Goal: Information Seeking & Learning: Learn about a topic

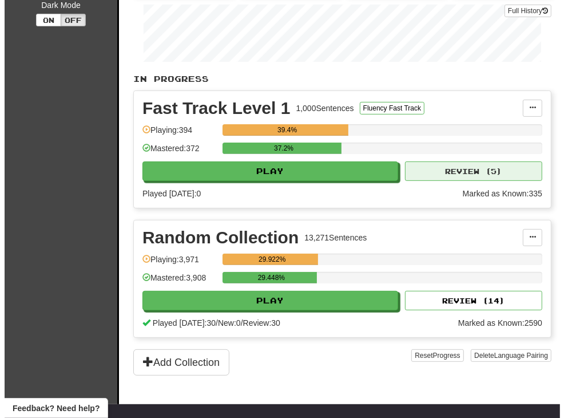
scroll to position [197, 0]
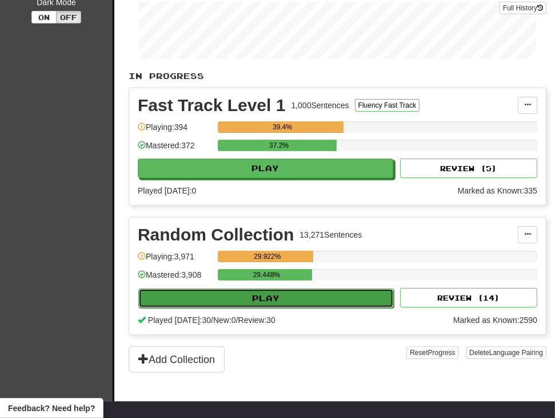
click at [305, 298] on button "Play" at bounding box center [266, 297] width 256 height 19
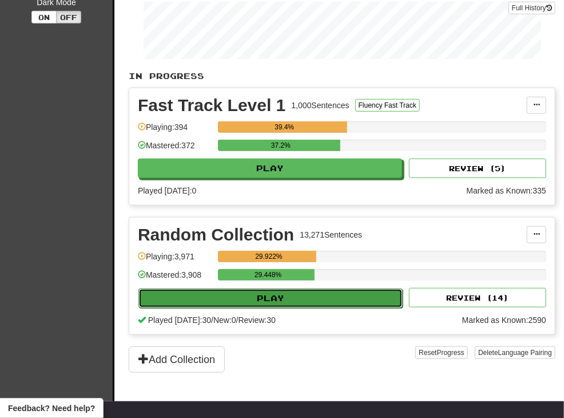
select select "**"
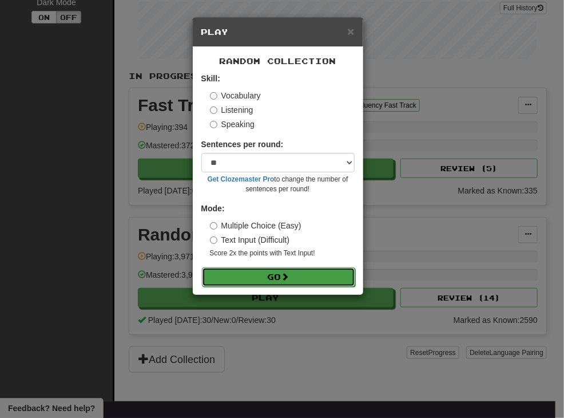
click at [309, 271] on button "Go" at bounding box center [278, 276] width 153 height 19
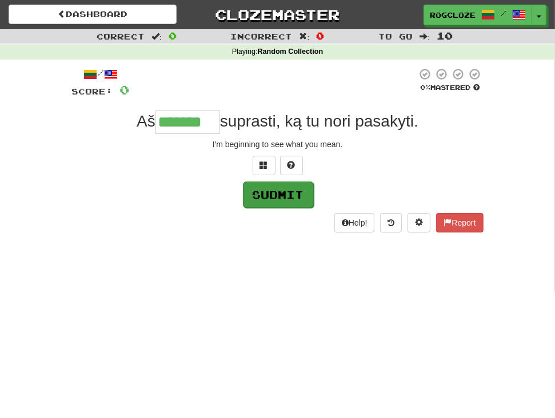
type input "*******"
click at [256, 193] on button "Submit" at bounding box center [278, 194] width 71 height 26
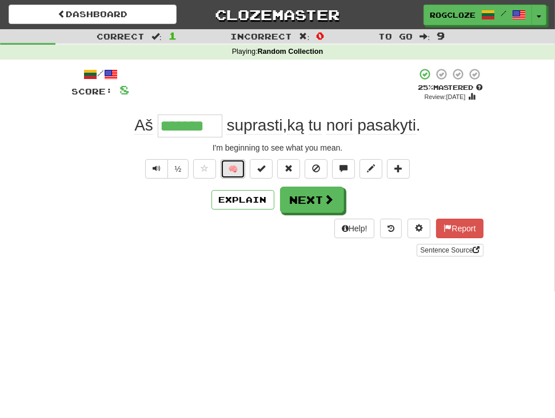
click at [221, 162] on button "🧠" at bounding box center [233, 168] width 25 height 19
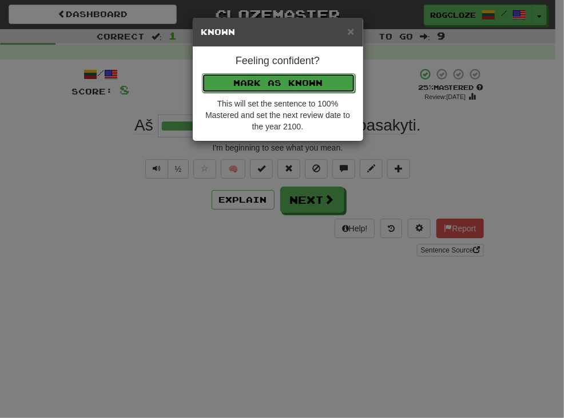
click at [245, 75] on button "Mark as Known" at bounding box center [278, 82] width 153 height 19
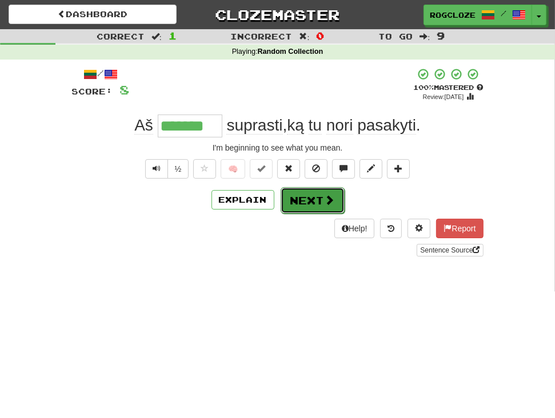
click at [303, 198] on button "Next" at bounding box center [313, 200] width 64 height 26
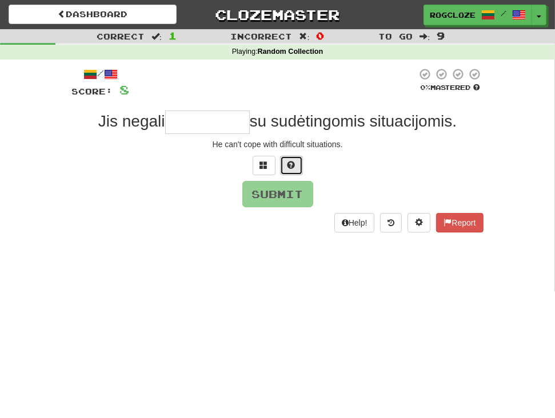
click at [299, 169] on button at bounding box center [291, 165] width 23 height 19
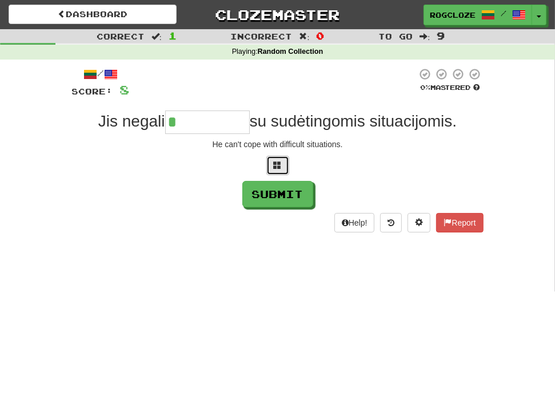
click at [277, 170] on button at bounding box center [278, 165] width 23 height 19
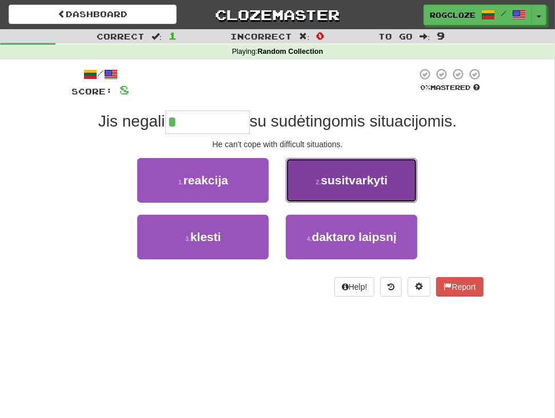
click at [297, 168] on button "2 . susitvarkyti" at bounding box center [352, 180] width 132 height 45
type input "**********"
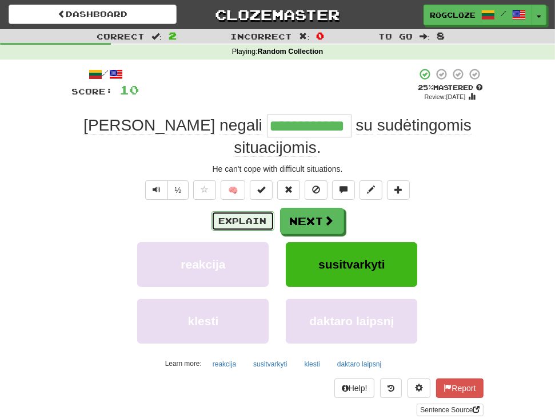
click at [252, 211] on button "Explain" at bounding box center [243, 220] width 63 height 19
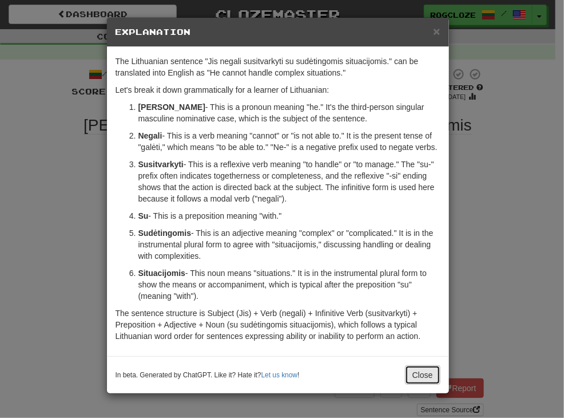
click at [426, 374] on button "Close" at bounding box center [422, 374] width 35 height 19
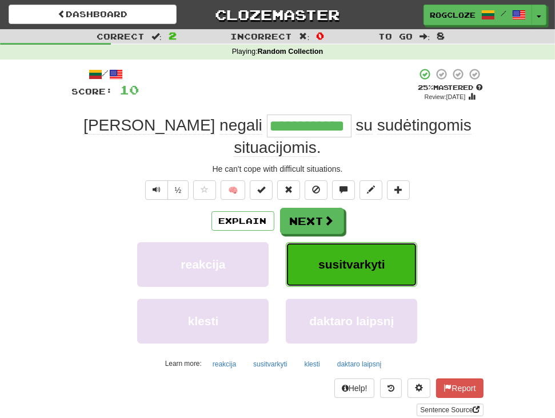
click at [380, 251] on button "susitvarkyti" at bounding box center [352, 264] width 132 height 45
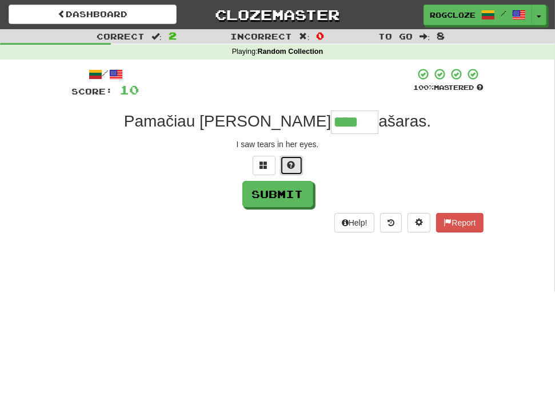
click at [291, 168] on span at bounding box center [292, 165] width 8 height 8
type input "*****"
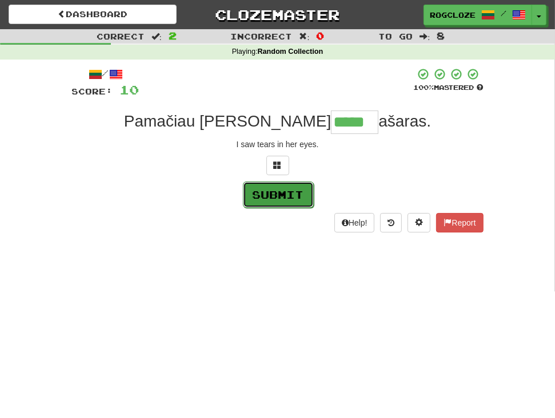
click at [287, 195] on button "Submit" at bounding box center [278, 194] width 71 height 26
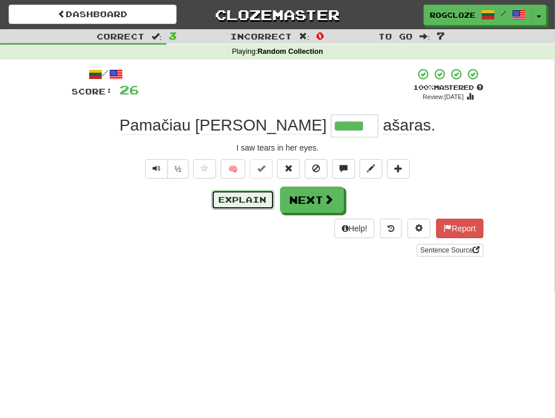
click at [267, 197] on button "Explain" at bounding box center [243, 199] width 63 height 19
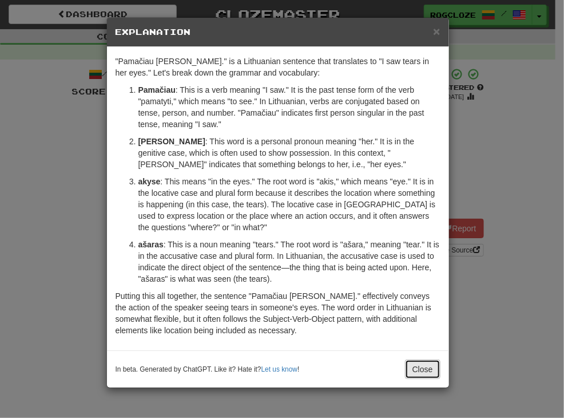
click at [428, 368] on button "Close" at bounding box center [422, 368] width 35 height 19
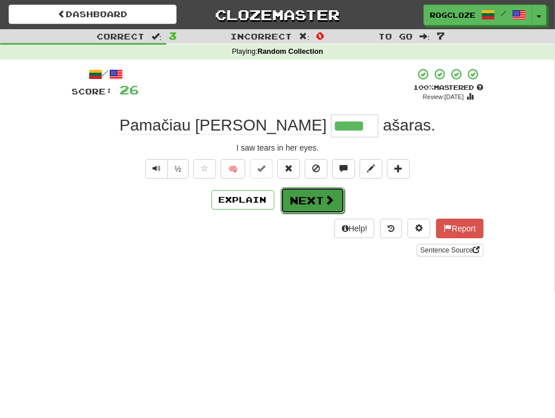
click at [312, 195] on button "Next" at bounding box center [313, 200] width 64 height 26
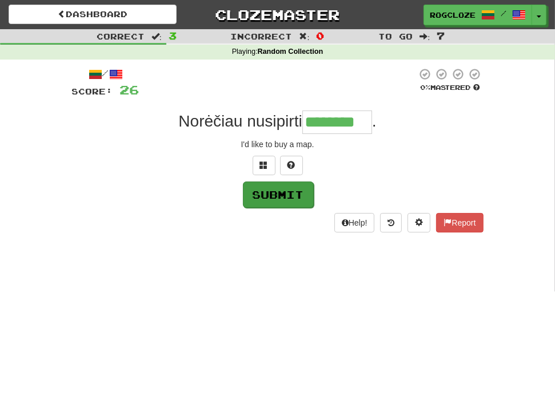
type input "********"
click at [271, 200] on button "Submit" at bounding box center [278, 194] width 71 height 26
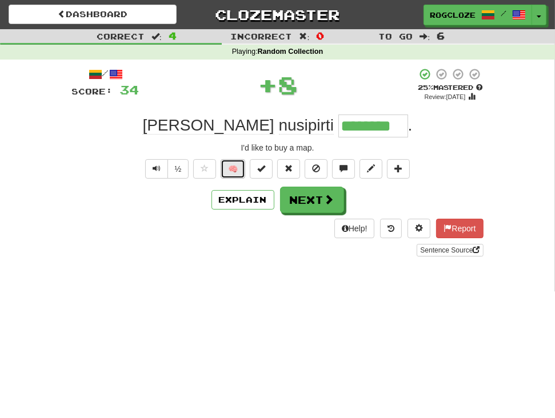
click at [235, 166] on button "🧠" at bounding box center [233, 168] width 25 height 19
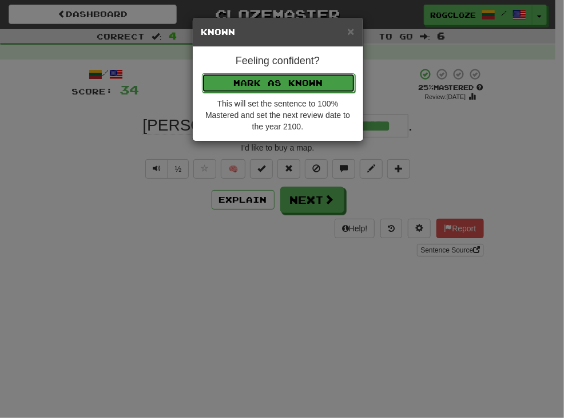
click at [288, 81] on button "Mark as Known" at bounding box center [278, 82] width 153 height 19
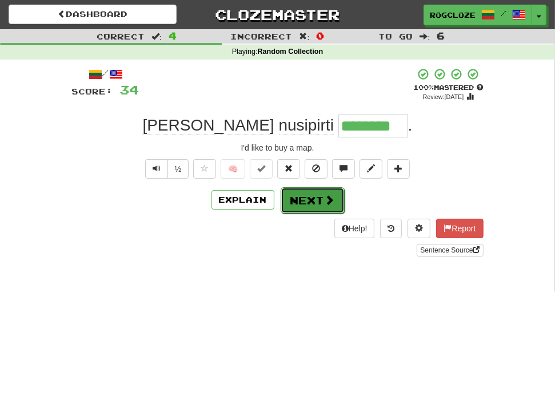
click at [293, 200] on button "Next" at bounding box center [313, 200] width 64 height 26
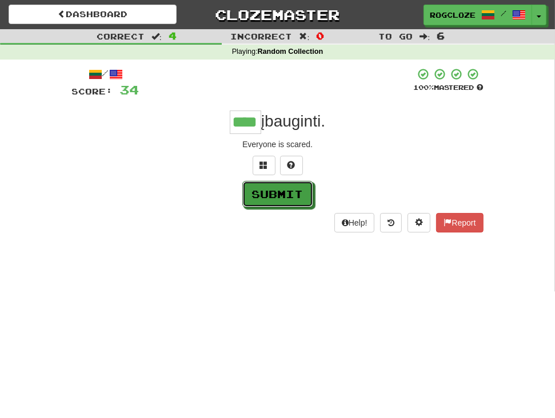
click at [293, 200] on button "Submit" at bounding box center [278, 194] width 71 height 26
type input "****"
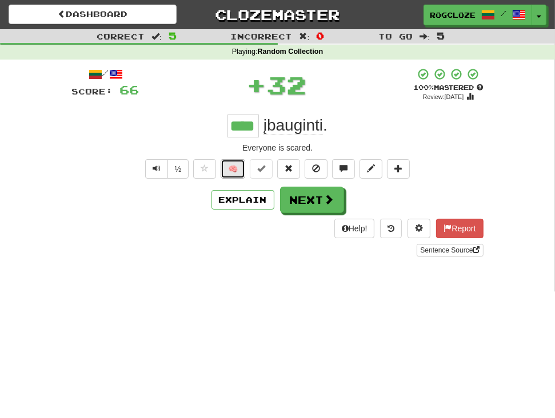
click at [229, 165] on button "🧠" at bounding box center [233, 168] width 25 height 19
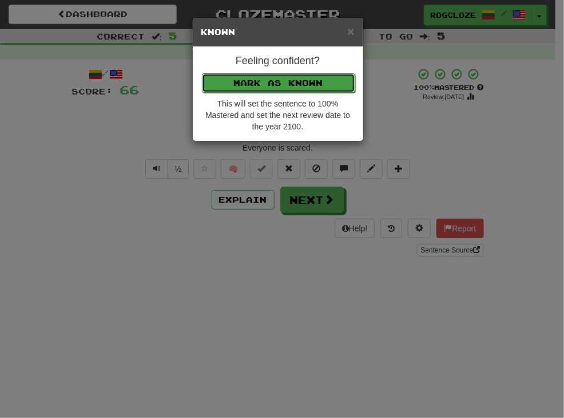
click at [272, 80] on button "Mark as Known" at bounding box center [278, 82] width 153 height 19
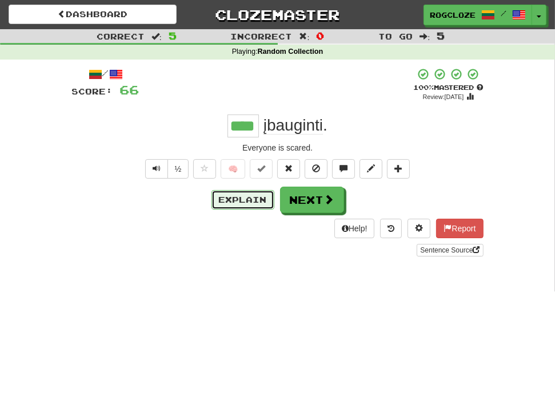
click at [239, 199] on button "Explain" at bounding box center [243, 199] width 63 height 19
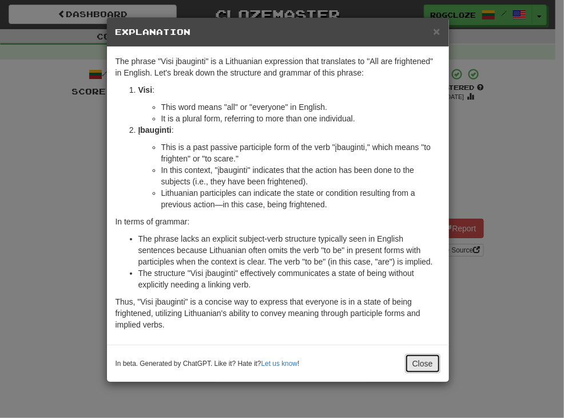
click at [431, 359] on button "Close" at bounding box center [422, 363] width 35 height 19
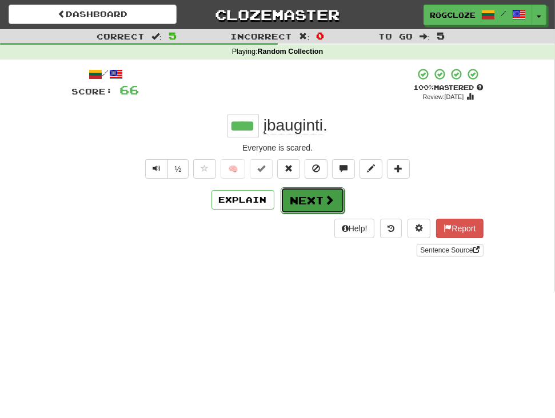
click at [308, 193] on button "Next" at bounding box center [313, 200] width 64 height 26
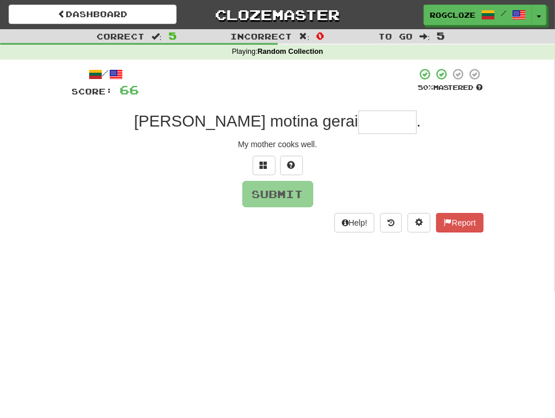
type input "*"
click at [295, 161] on button at bounding box center [291, 165] width 23 height 19
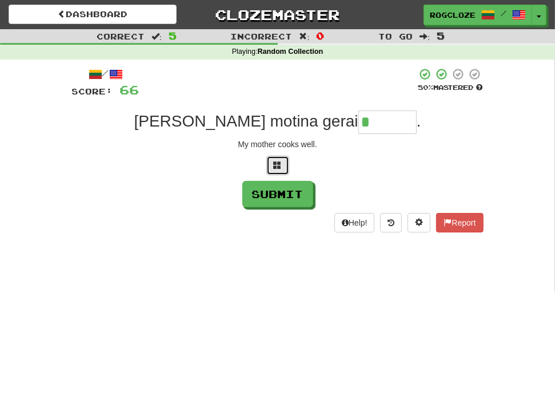
click at [276, 165] on span at bounding box center [278, 165] width 8 height 8
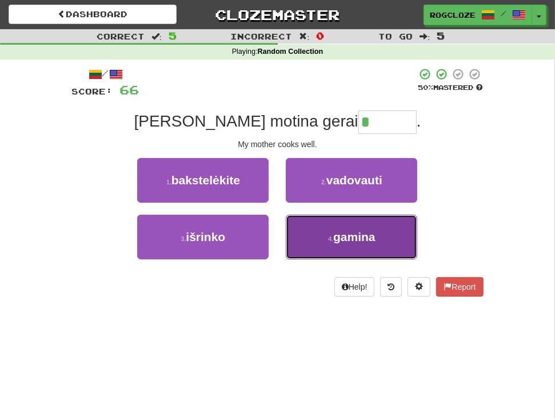
click at [342, 238] on span "gamina" at bounding box center [354, 236] width 42 height 13
type input "******"
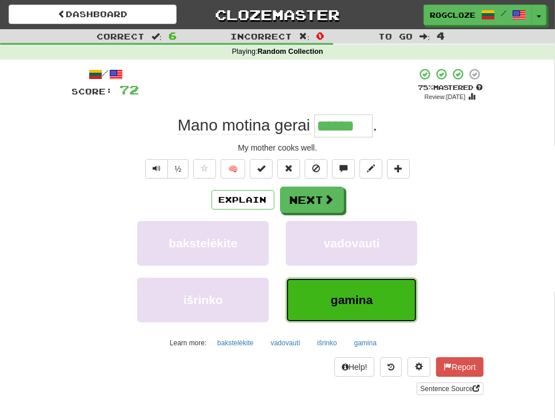
click at [352, 299] on span "gamina" at bounding box center [352, 299] width 42 height 13
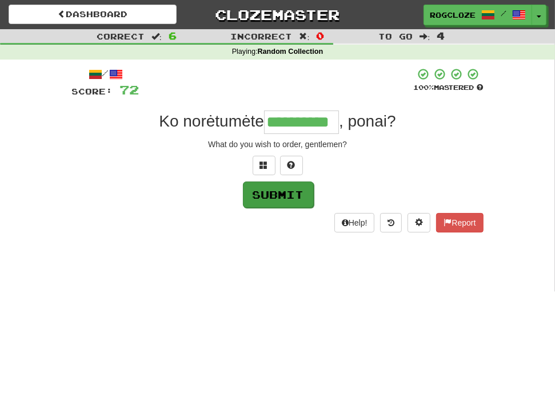
type input "**********"
click at [284, 193] on button "Submit" at bounding box center [278, 194] width 71 height 26
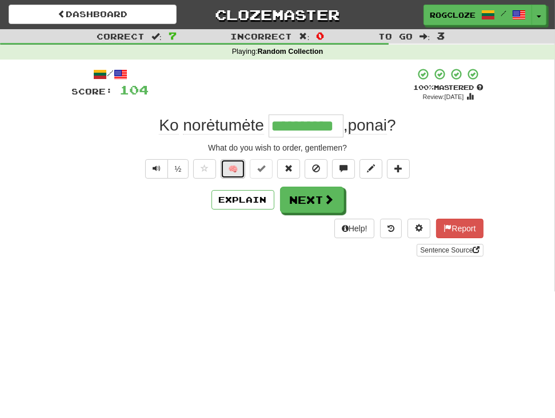
click at [226, 160] on button "🧠" at bounding box center [233, 168] width 25 height 19
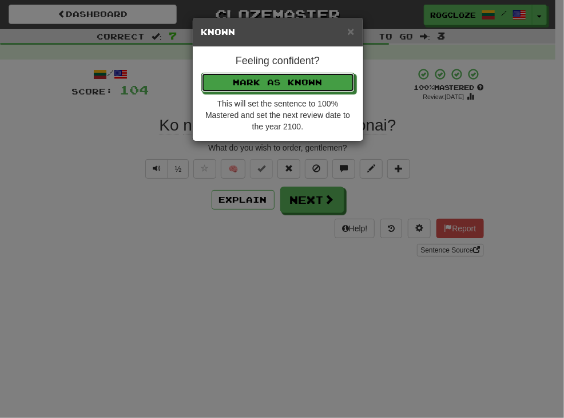
drag, startPoint x: 233, startPoint y: 82, endPoint x: 236, endPoint y: 88, distance: 6.4
click at [233, 83] on button "Mark as Known" at bounding box center [277, 82] width 153 height 19
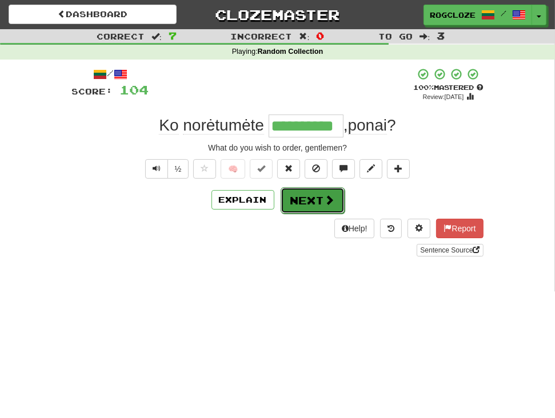
click at [296, 198] on button "Next" at bounding box center [313, 200] width 64 height 26
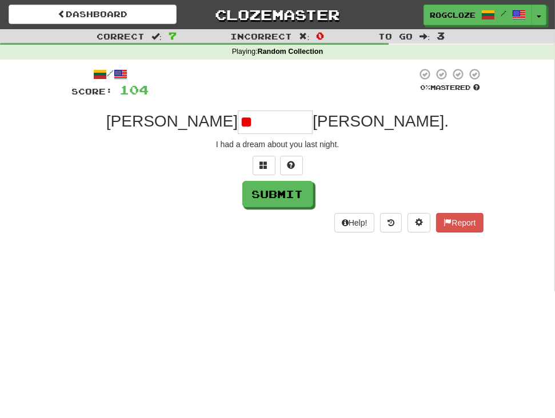
type input "*"
click at [295, 161] on span at bounding box center [292, 165] width 8 height 8
click at [277, 166] on span at bounding box center [278, 165] width 8 height 8
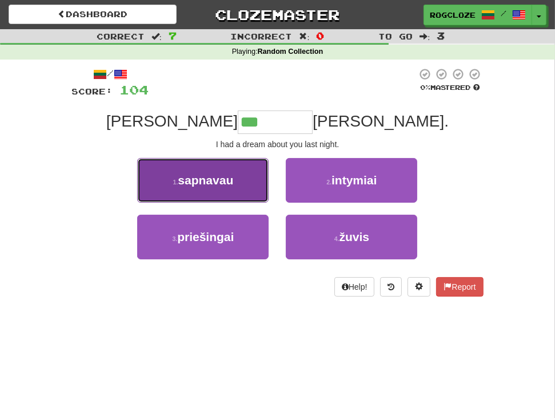
click at [221, 188] on button "1 . [GEOGRAPHIC_DATA]" at bounding box center [203, 180] width 132 height 45
type input "********"
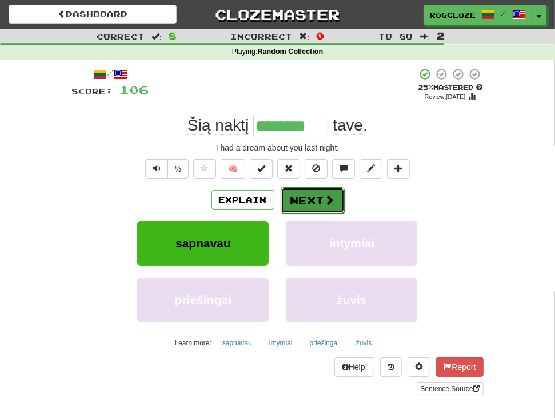
click at [315, 197] on button "Next" at bounding box center [313, 200] width 64 height 26
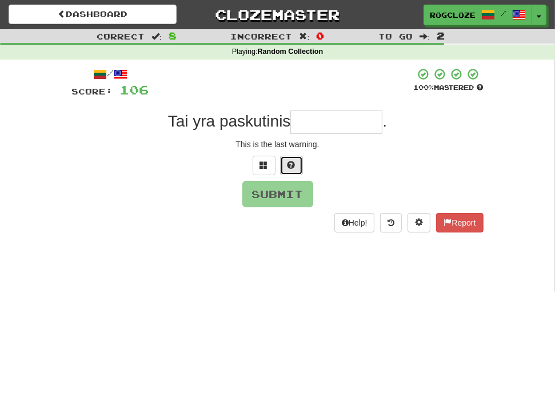
click at [296, 167] on button at bounding box center [291, 165] width 23 height 19
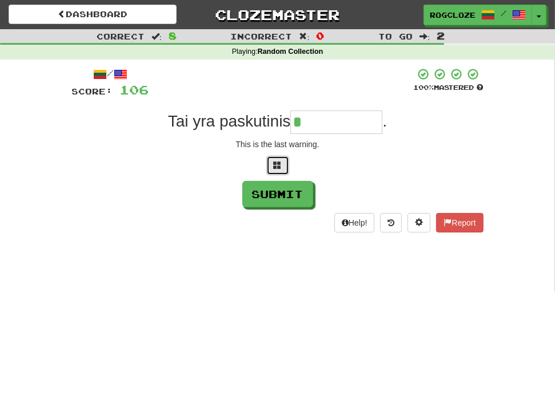
click at [284, 160] on button at bounding box center [278, 165] width 23 height 19
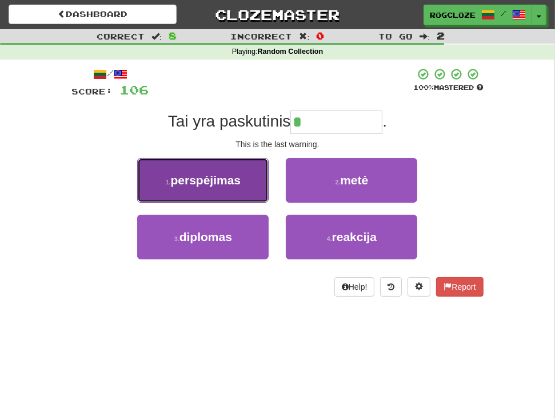
click at [217, 186] on span "perspėjimas" at bounding box center [206, 179] width 70 height 13
type input "**********"
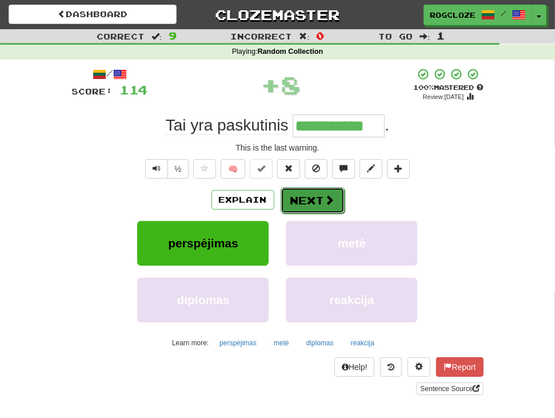
click at [310, 204] on button "Next" at bounding box center [313, 200] width 64 height 26
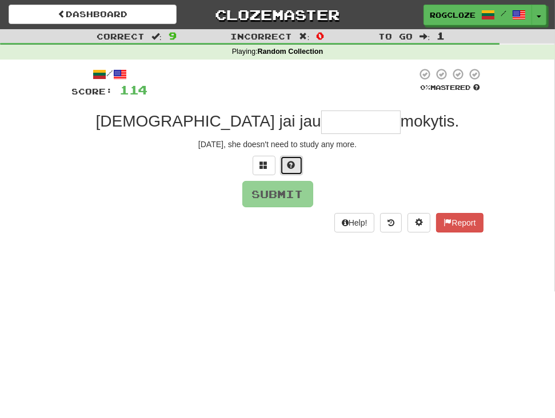
click at [284, 165] on button at bounding box center [291, 165] width 23 height 19
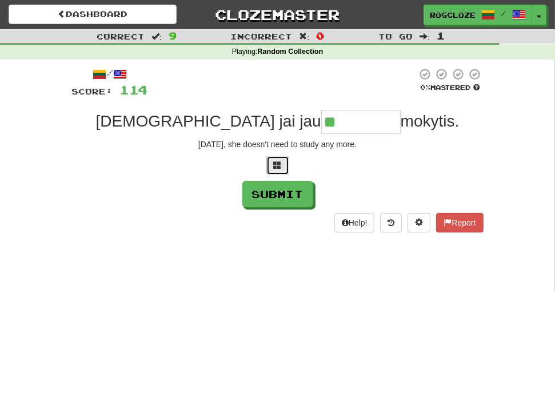
click at [271, 166] on button at bounding box center [278, 165] width 23 height 19
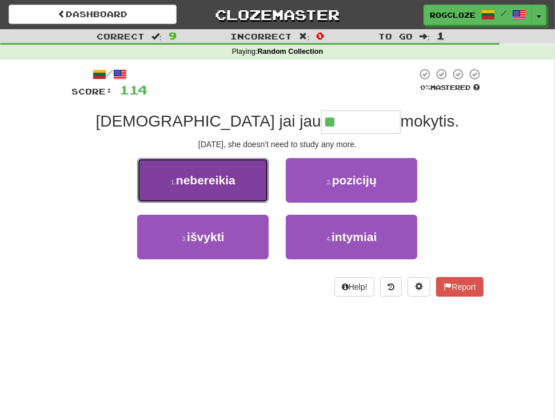
click at [221, 179] on span "nebereikia" at bounding box center [205, 179] width 59 height 13
type input "**********"
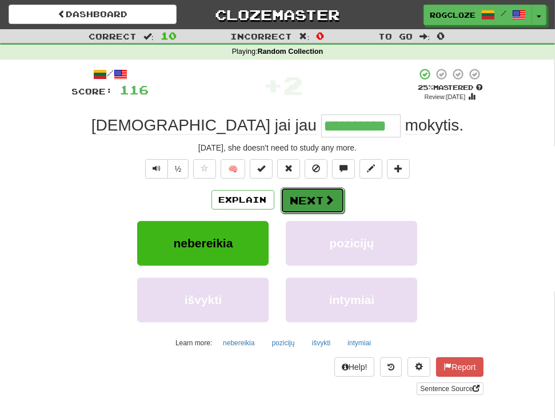
click at [311, 196] on button "Next" at bounding box center [313, 200] width 64 height 26
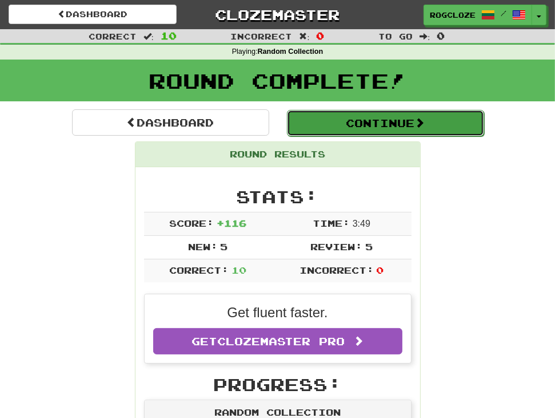
click at [346, 126] on button "Continue" at bounding box center [385, 123] width 197 height 26
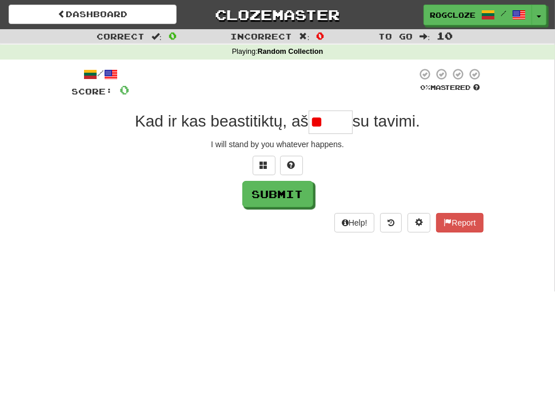
type input "*"
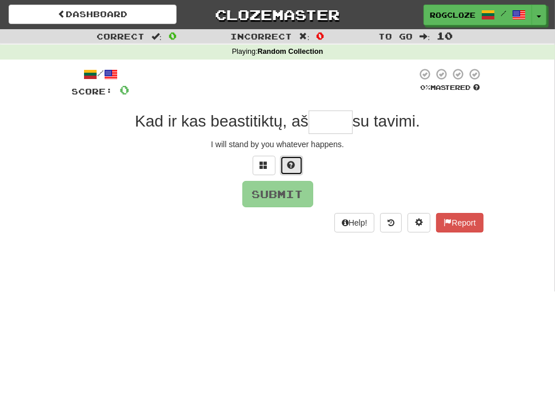
click at [297, 165] on button at bounding box center [291, 165] width 23 height 19
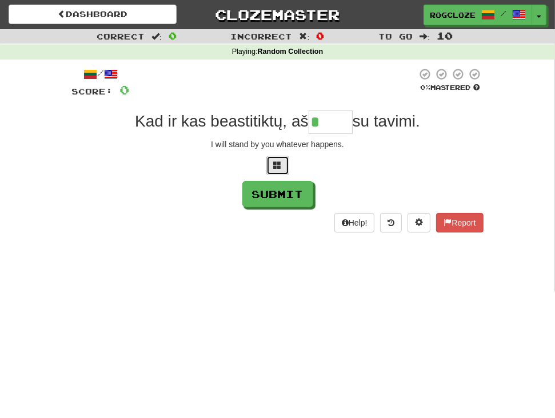
click at [273, 163] on button at bounding box center [278, 165] width 23 height 19
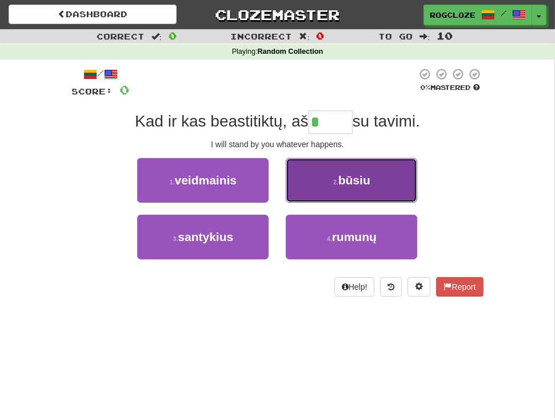
click at [368, 179] on span "būsiu" at bounding box center [355, 179] width 32 height 13
type input "*****"
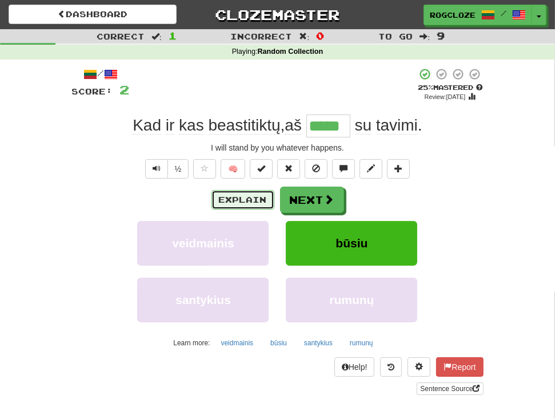
click at [235, 196] on button "Explain" at bounding box center [243, 199] width 63 height 19
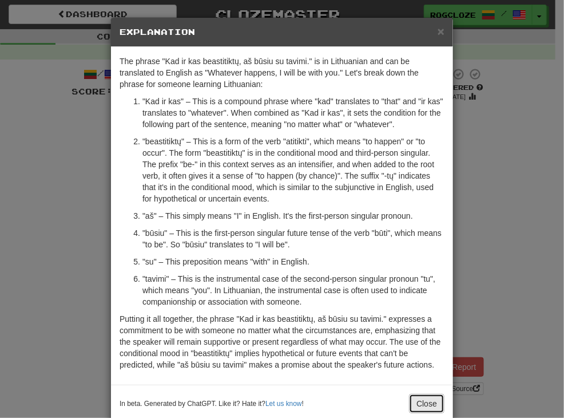
click at [428, 402] on button "Close" at bounding box center [426, 403] width 35 height 19
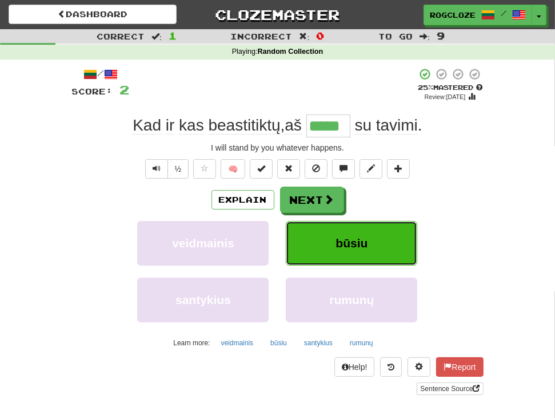
click at [309, 229] on button "būsiu" at bounding box center [352, 243] width 132 height 45
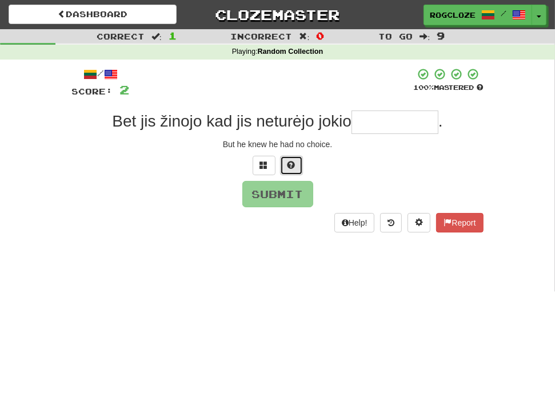
click at [295, 165] on span at bounding box center [292, 165] width 8 height 8
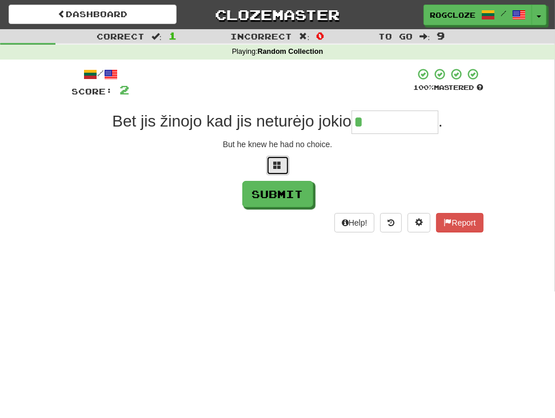
click at [287, 168] on button at bounding box center [278, 165] width 23 height 19
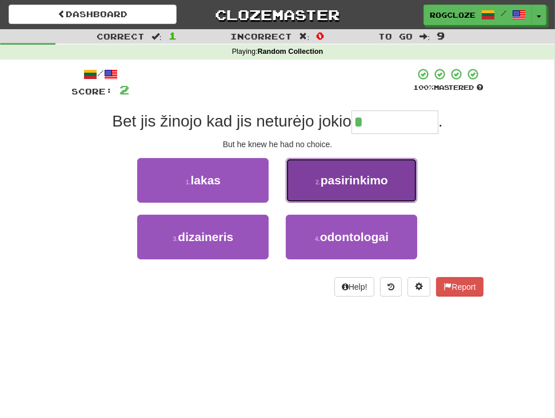
click at [359, 182] on span "pasirinkimo" at bounding box center [354, 179] width 67 height 13
type input "**********"
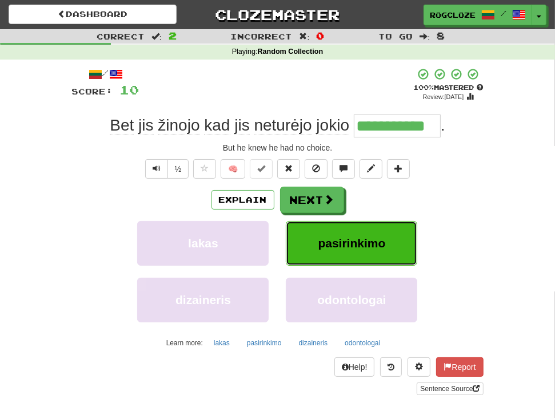
click at [373, 232] on button "pasirinkimo" at bounding box center [352, 243] width 132 height 45
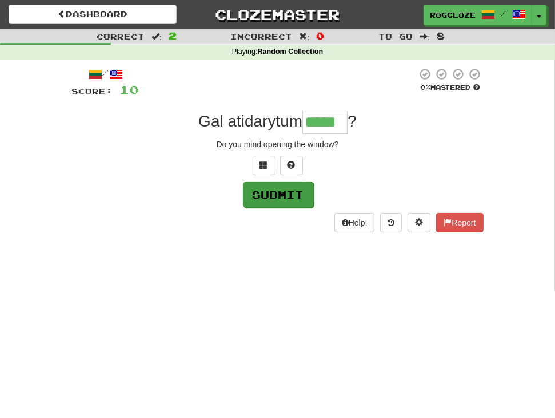
type input "*****"
click at [276, 189] on button "Submit" at bounding box center [278, 194] width 71 height 26
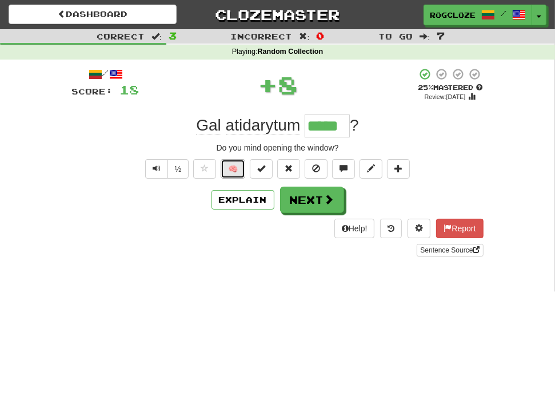
click at [235, 170] on button "🧠" at bounding box center [233, 168] width 25 height 19
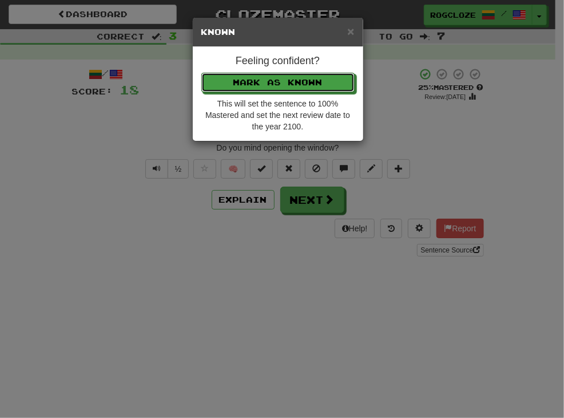
drag, startPoint x: 305, startPoint y: 80, endPoint x: 305, endPoint y: 136, distance: 55.5
click at [305, 81] on button "Mark as Known" at bounding box center [277, 82] width 153 height 19
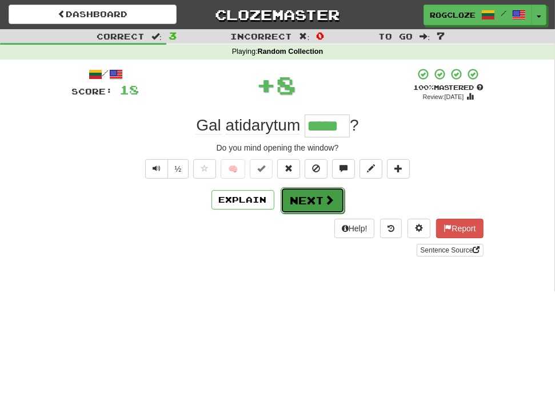
click at [303, 200] on button "Next" at bounding box center [313, 200] width 64 height 26
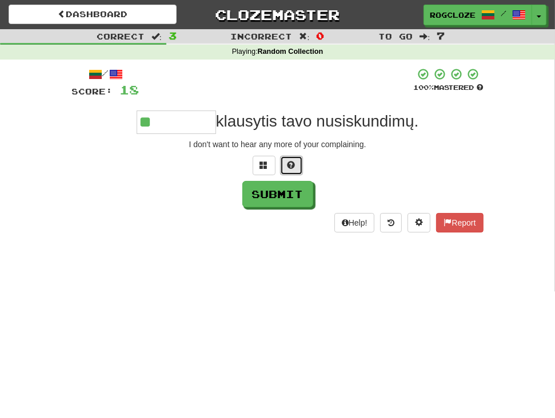
click at [295, 161] on span at bounding box center [292, 165] width 8 height 8
click at [272, 165] on button at bounding box center [278, 165] width 23 height 19
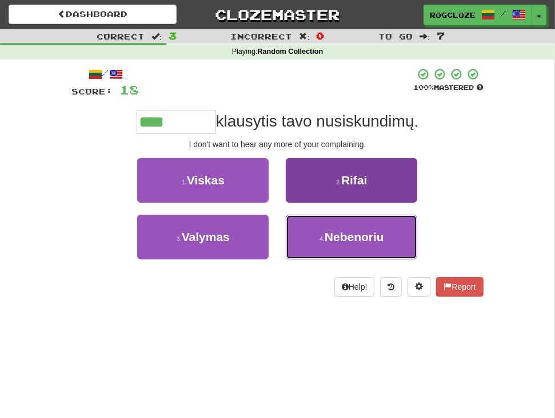
click at [309, 227] on button "4 . Nebenoriu" at bounding box center [352, 237] width 132 height 45
type input "*********"
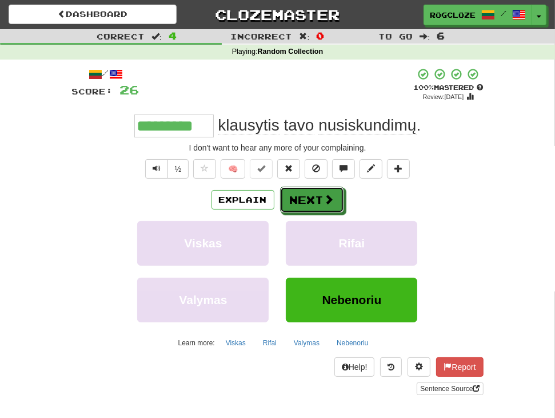
click at [313, 197] on button "Next" at bounding box center [312, 199] width 64 height 26
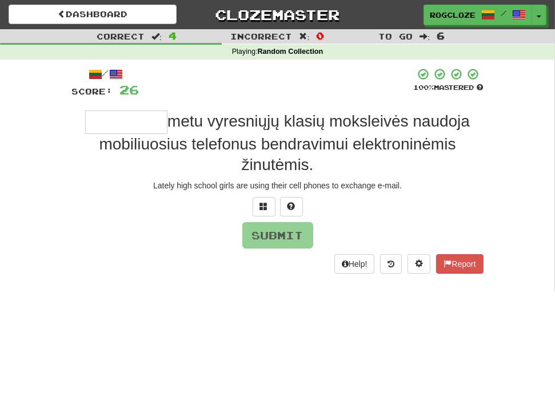
type input "*"
click at [300, 204] on button at bounding box center [291, 206] width 23 height 19
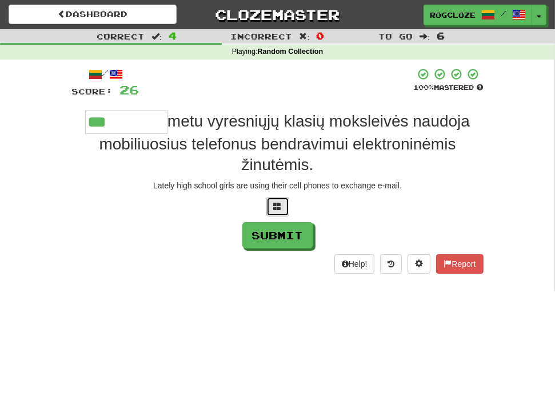
click at [282, 202] on button at bounding box center [278, 206] width 23 height 19
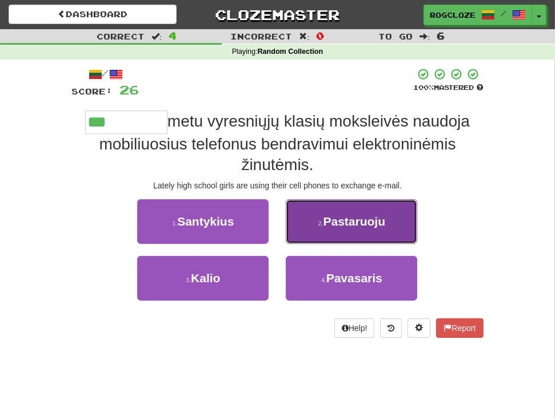
click at [373, 216] on span "Pastaruoju" at bounding box center [355, 221] width 62 height 13
type input "**********"
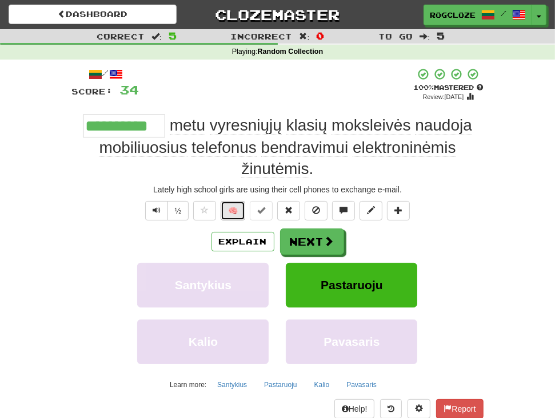
click at [231, 209] on button "🧠" at bounding box center [233, 210] width 25 height 19
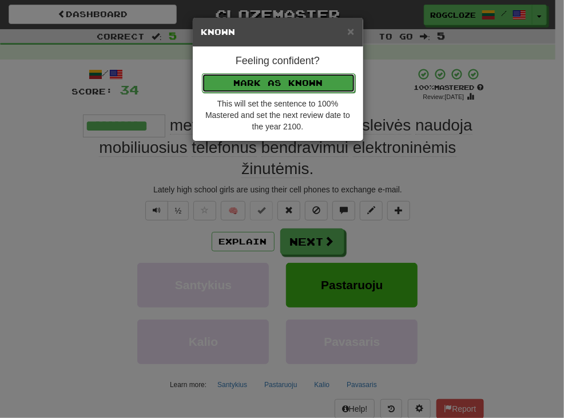
click at [275, 77] on button "Mark as Known" at bounding box center [278, 82] width 153 height 19
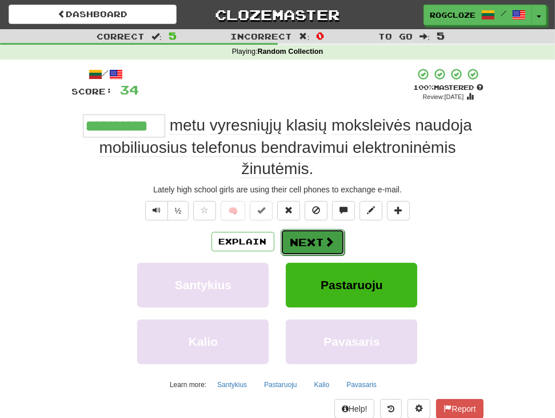
click at [317, 243] on button "Next" at bounding box center [313, 242] width 64 height 26
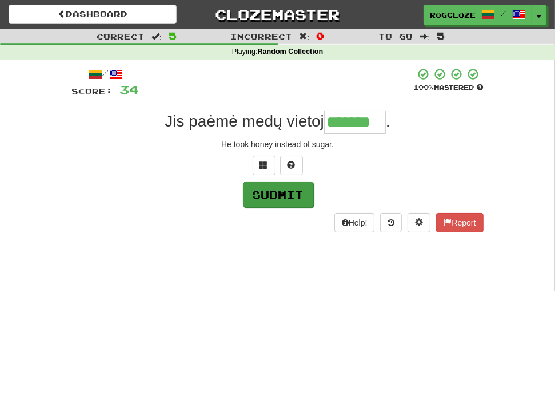
type input "*******"
click at [287, 185] on button "Submit" at bounding box center [278, 194] width 71 height 26
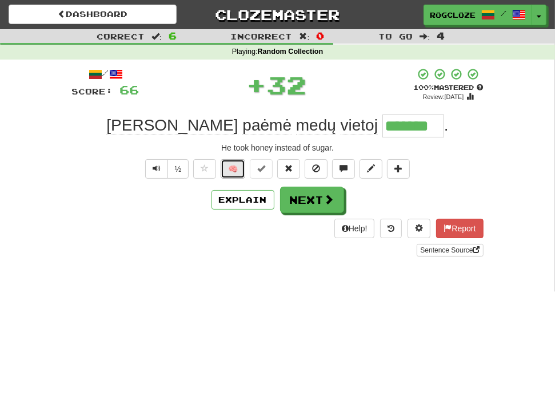
click at [239, 168] on button "🧠" at bounding box center [233, 168] width 25 height 19
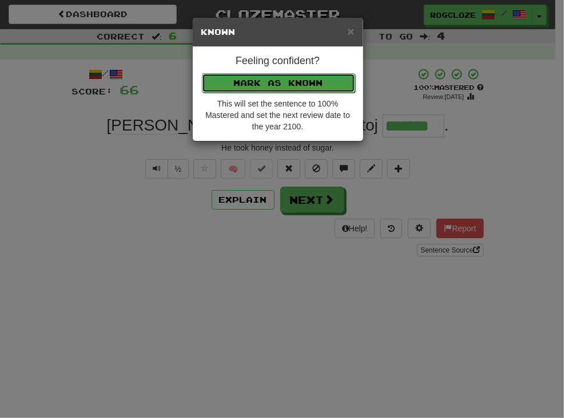
click at [245, 84] on button "Mark as Known" at bounding box center [278, 82] width 153 height 19
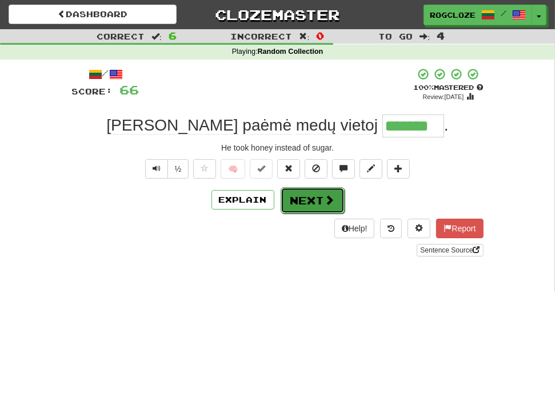
click at [325, 201] on span at bounding box center [330, 199] width 10 height 10
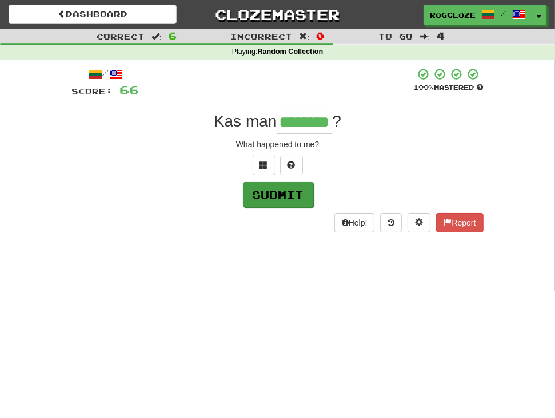
type input "********"
click at [258, 195] on button "Submit" at bounding box center [278, 194] width 71 height 26
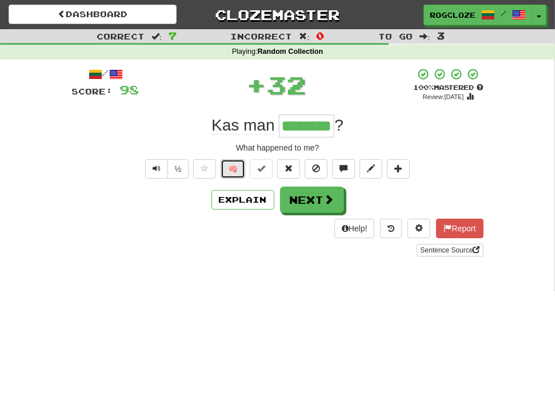
click at [237, 170] on button "🧠" at bounding box center [233, 168] width 25 height 19
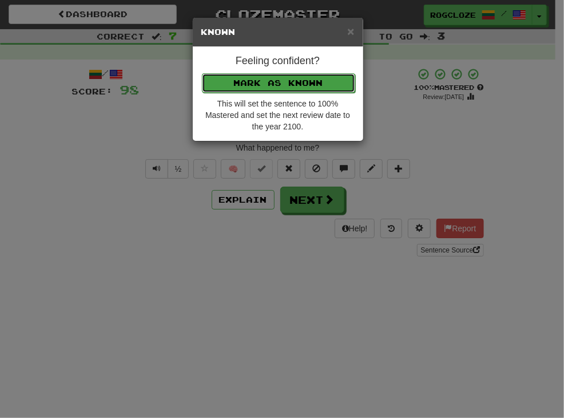
click at [271, 85] on button "Mark as Known" at bounding box center [278, 82] width 153 height 19
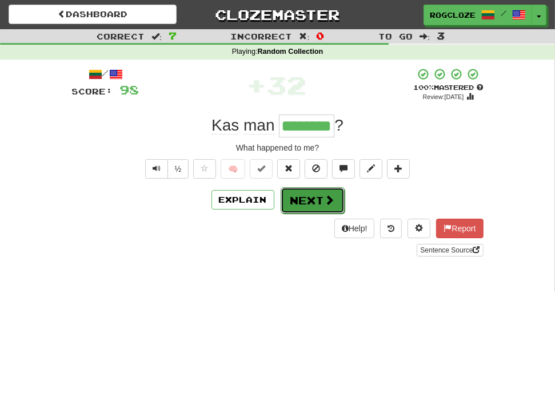
click at [327, 203] on span at bounding box center [330, 199] width 10 height 10
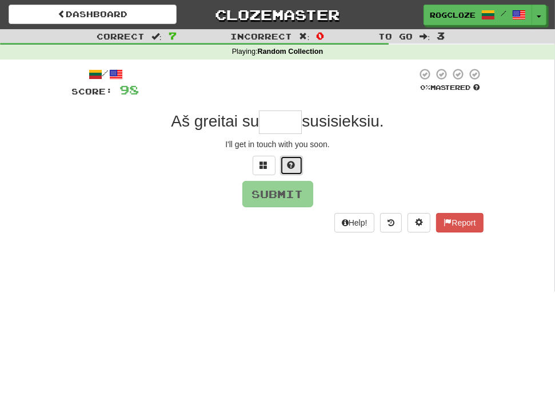
click at [291, 162] on span at bounding box center [292, 165] width 8 height 8
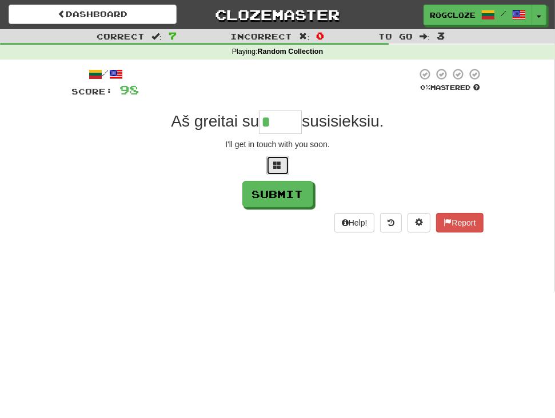
click at [281, 170] on button at bounding box center [278, 165] width 23 height 19
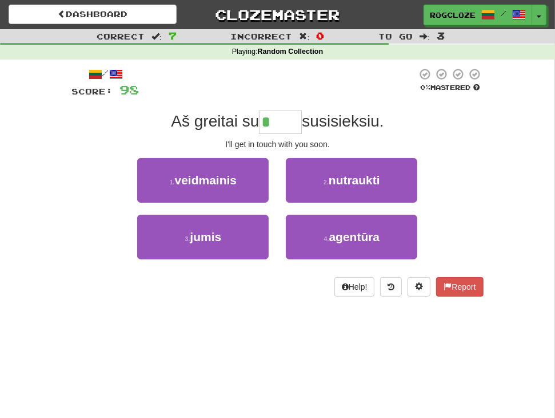
click at [246, 273] on div "/ Score: 98 0 % Mastered Aš greitai su * susisieksiu. I'll get in touch with yo…" at bounding box center [278, 181] width 412 height 229
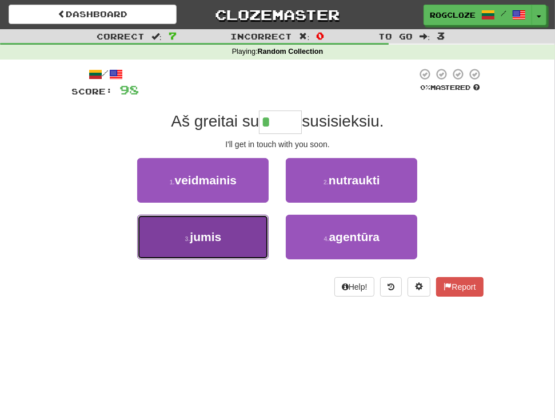
click at [239, 242] on button "3 . jumis" at bounding box center [203, 237] width 132 height 45
type input "*****"
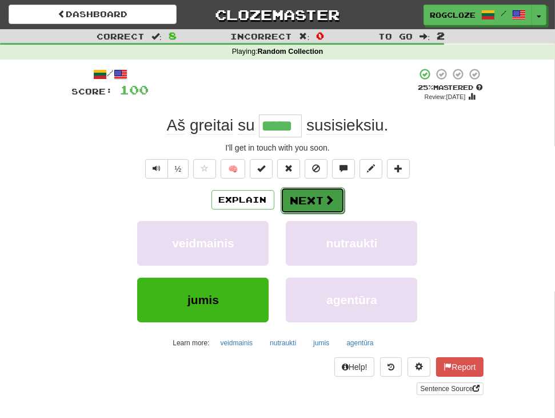
click at [321, 201] on button "Next" at bounding box center [313, 200] width 64 height 26
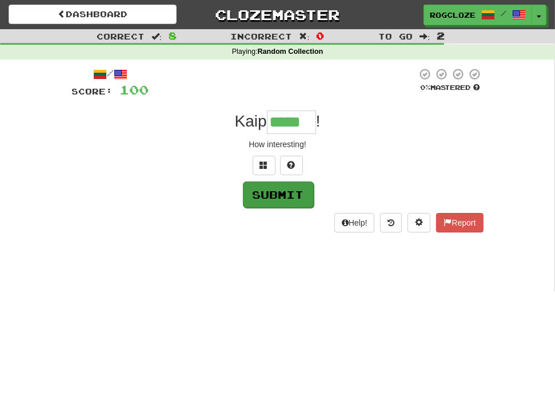
type input "*****"
click at [272, 196] on button "Submit" at bounding box center [278, 194] width 71 height 26
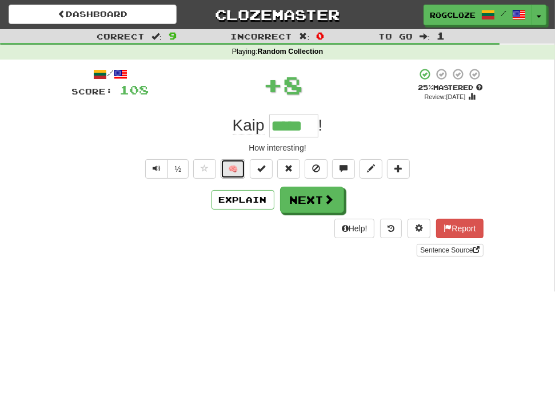
click at [239, 172] on button "🧠" at bounding box center [233, 168] width 25 height 19
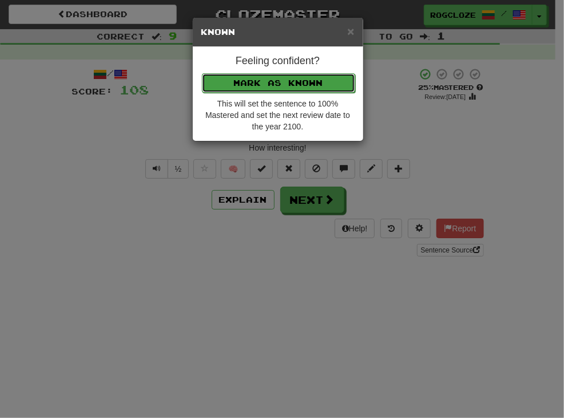
click at [231, 78] on button "Mark as Known" at bounding box center [278, 82] width 153 height 19
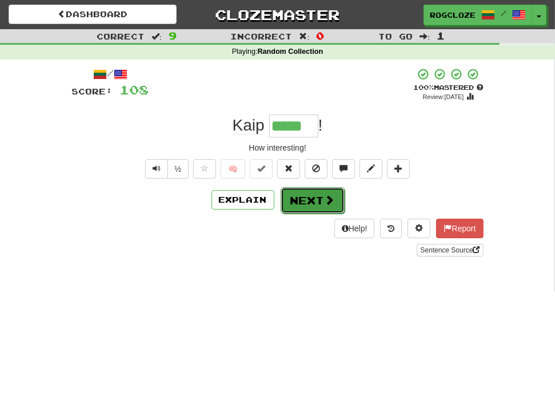
click at [314, 203] on button "Next" at bounding box center [313, 200] width 64 height 26
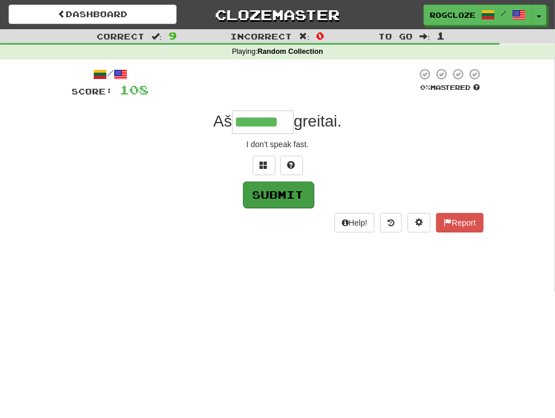
type input "*******"
click at [276, 186] on button "Submit" at bounding box center [278, 194] width 71 height 26
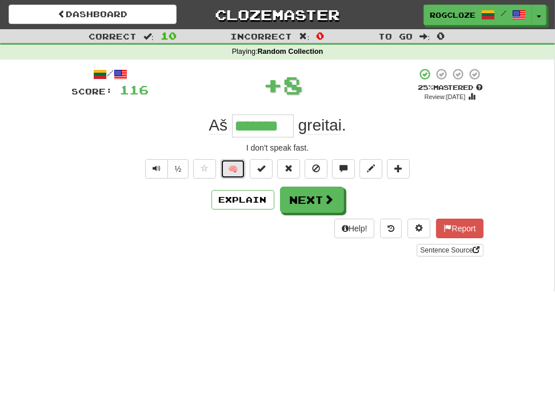
click at [234, 166] on button "🧠" at bounding box center [233, 168] width 25 height 19
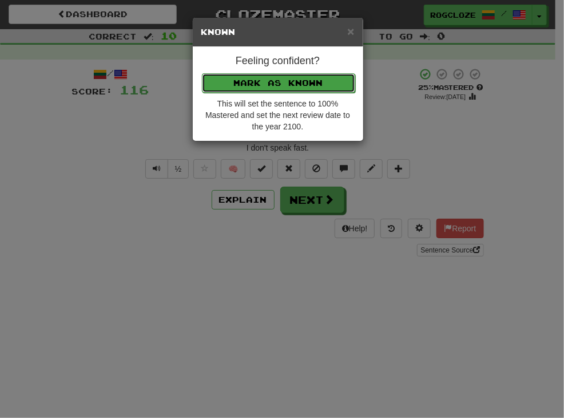
click at [229, 81] on button "Mark as Known" at bounding box center [278, 82] width 153 height 19
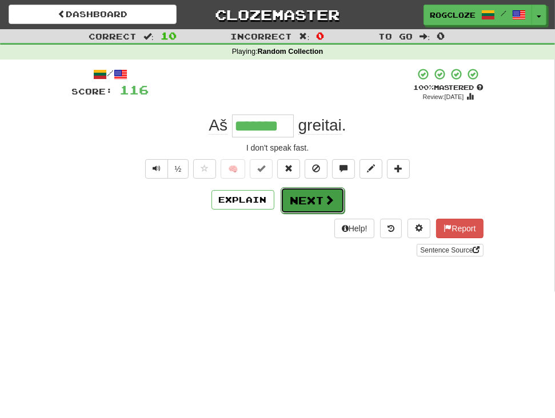
click at [327, 193] on button "Next" at bounding box center [313, 200] width 64 height 26
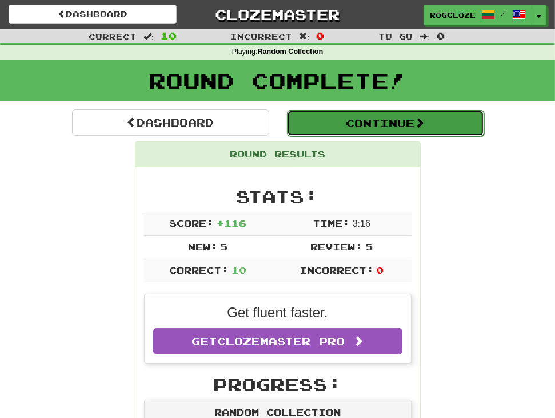
click at [321, 116] on button "Continue" at bounding box center [385, 123] width 197 height 26
